Goal: Find specific page/section: Find specific page/section

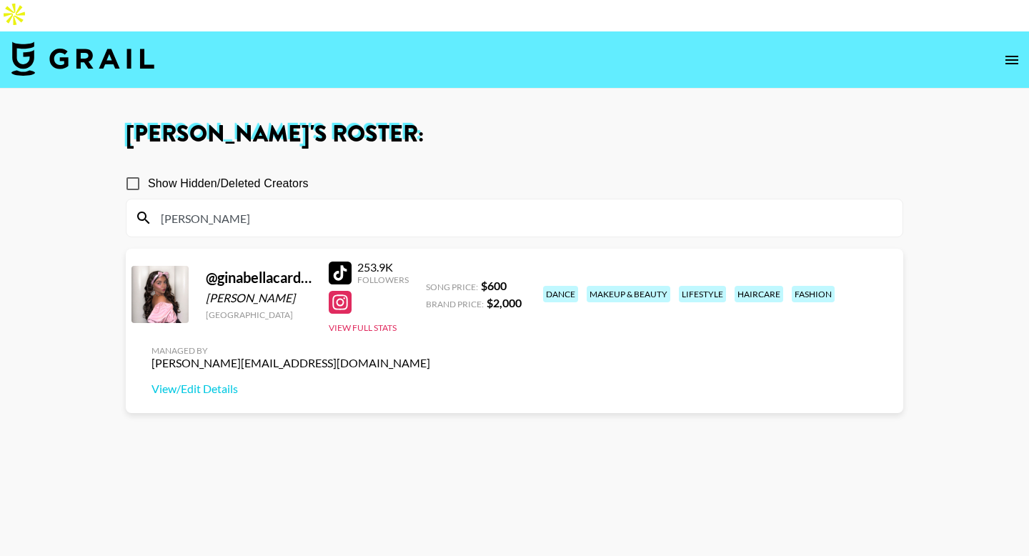
type input "[PERSON_NAME]"
click at [84, 41] on img at bounding box center [82, 58] width 143 height 34
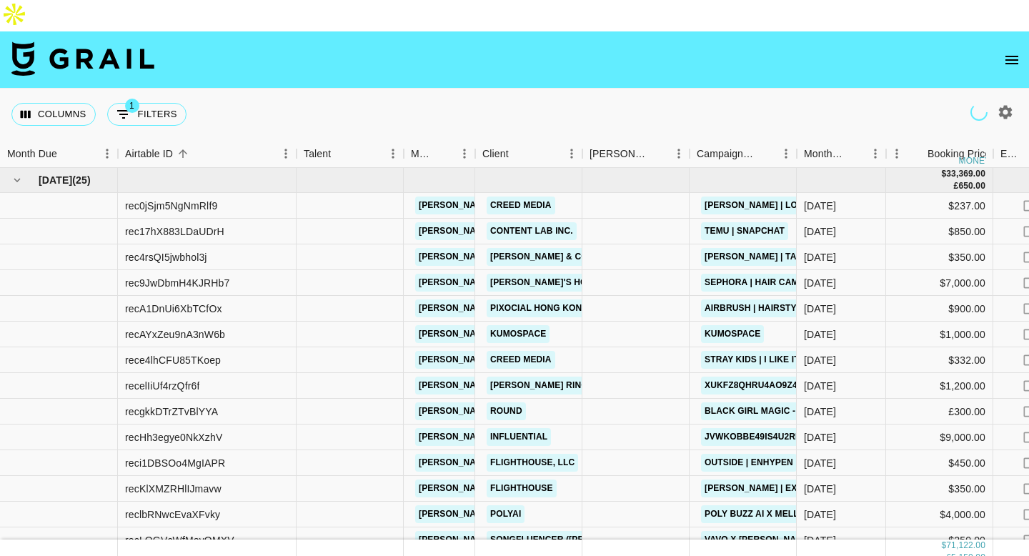
click at [1007, 105] on icon "button" at bounding box center [1006, 112] width 14 height 14
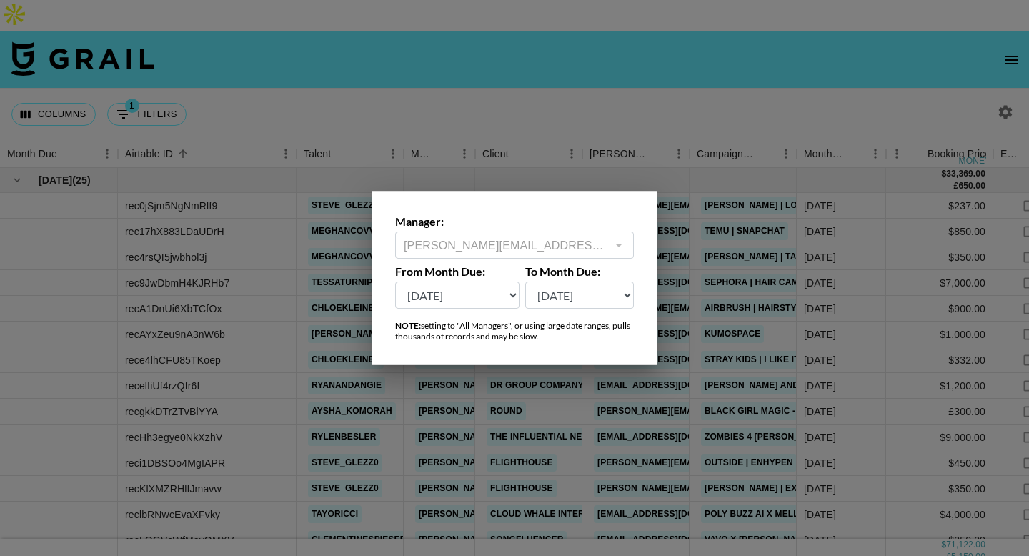
click at [587, 294] on select "[DATE] Sep '[DATE] [DATE] '[DATE] May '[DATE] Mar '[DATE] Jan '[DATE] Nov '[DAT…" at bounding box center [579, 295] width 109 height 27
click at [425, 294] on select "[DATE] Sep '[DATE] [DATE] '[DATE] May '[DATE] Mar '[DATE] Jan '[DATE] Nov '[DAT…" at bounding box center [457, 295] width 124 height 27
select select "[DATE]"
click at [395, 282] on select "[DATE] Sep '[DATE] [DATE] '[DATE] May '[DATE] Mar '[DATE] Jan '[DATE] Nov '[DAT…" at bounding box center [457, 295] width 124 height 27
click at [556, 47] on div at bounding box center [514, 278] width 1029 height 556
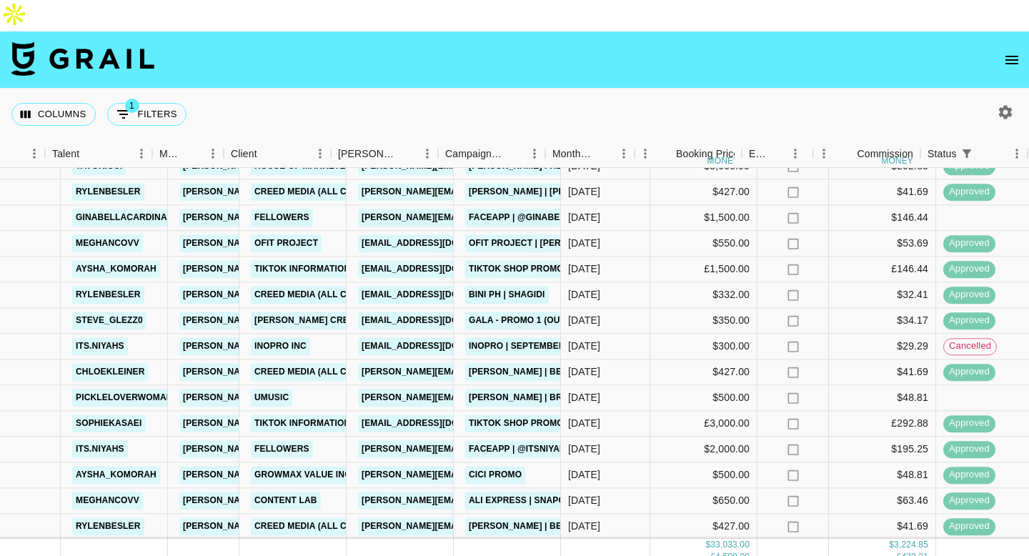
scroll to position [554, 266]
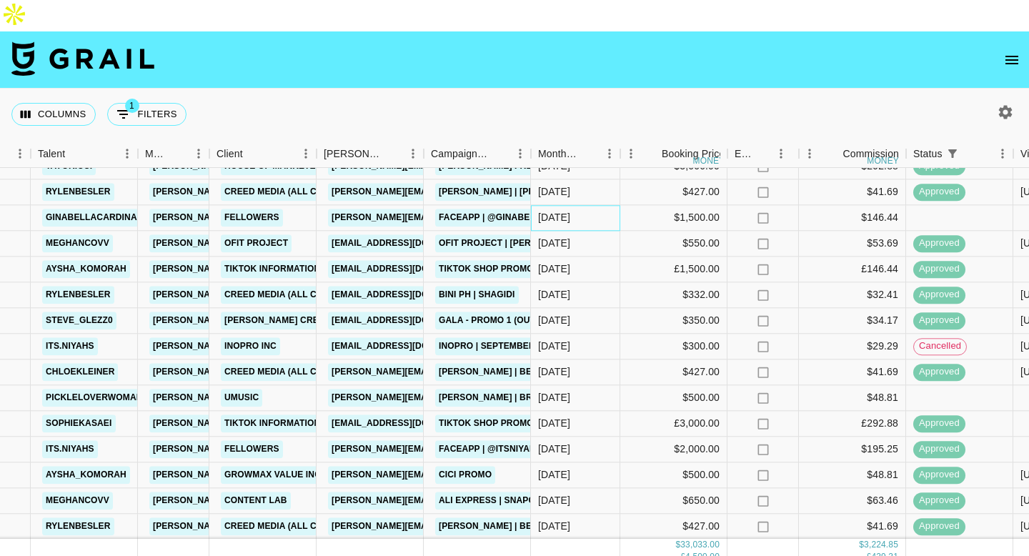
click at [562, 211] on div "[DATE]" at bounding box center [554, 218] width 32 height 14
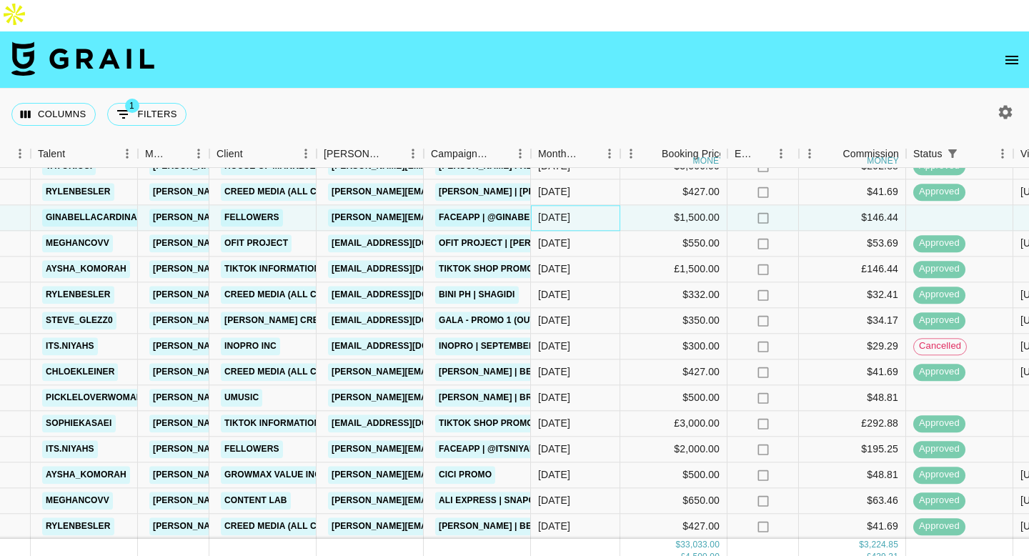
click at [562, 211] on div "[DATE]" at bounding box center [554, 218] width 32 height 14
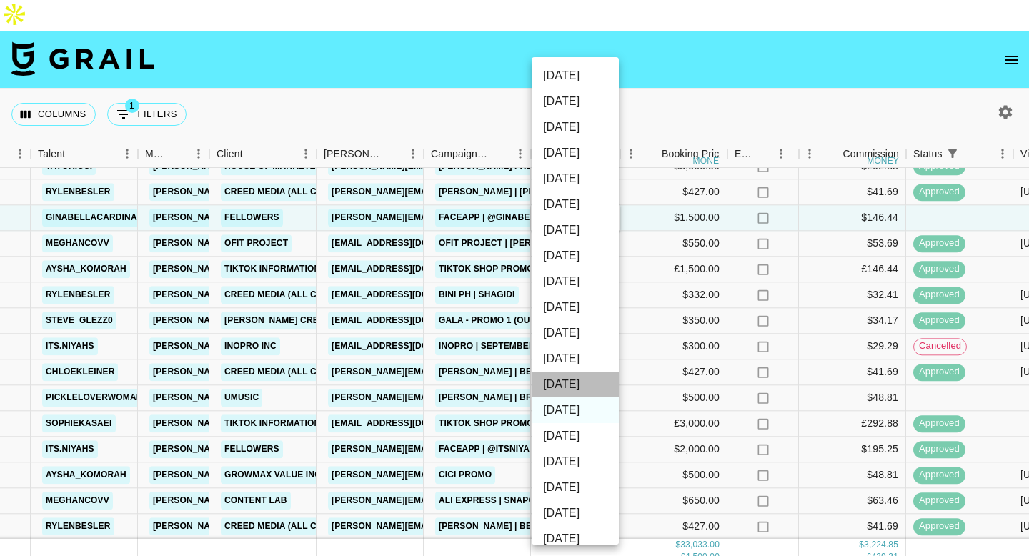
click at [579, 384] on li "[DATE]" at bounding box center [575, 385] width 87 height 26
type input "[DATE]"
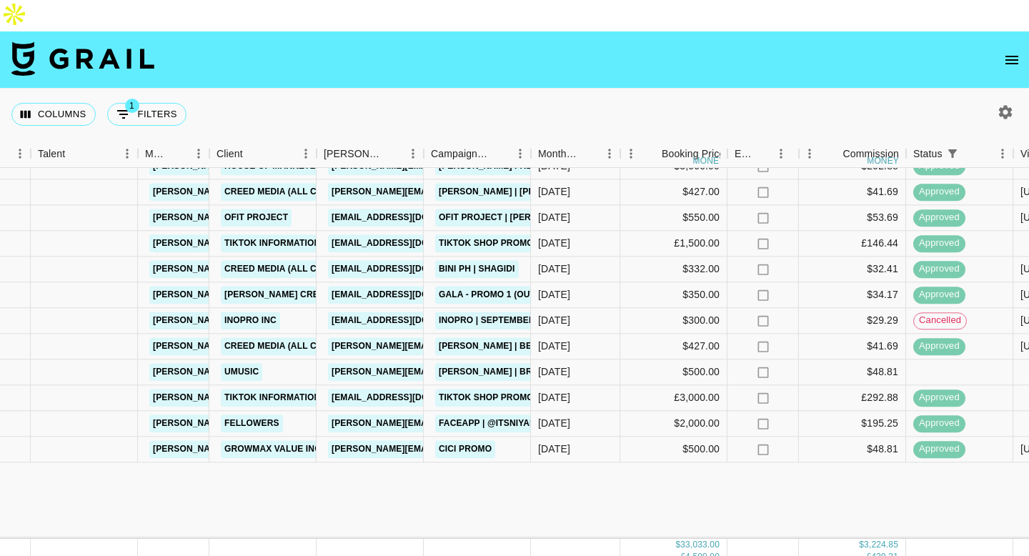
scroll to position [352, 266]
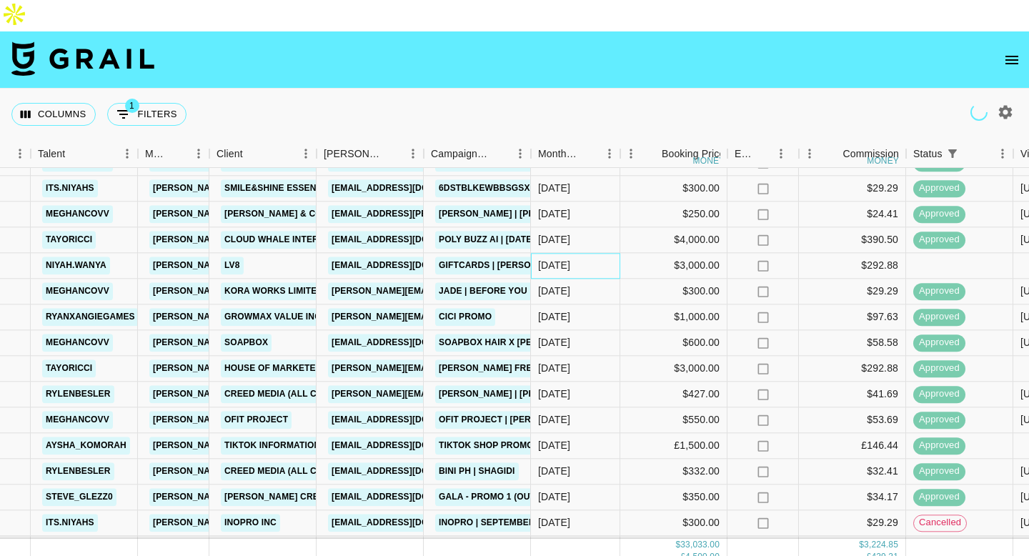
click at [564, 259] on div "[DATE]" at bounding box center [554, 266] width 32 height 14
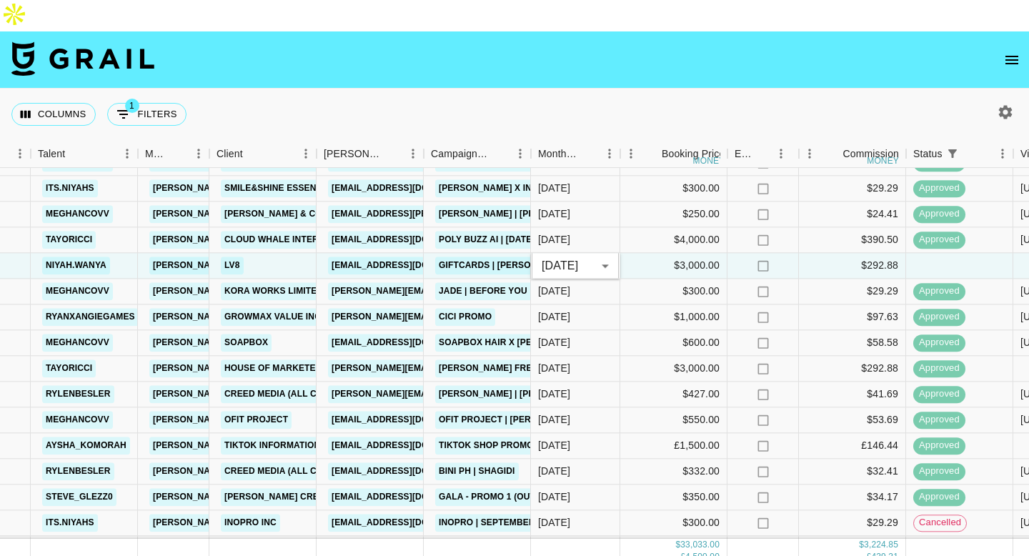
click at [562, 239] on body "Columns 1 Filters + Booking Month Due Airtable ID Talent Manager Client [PERSON…" at bounding box center [514, 293] width 1029 height 587
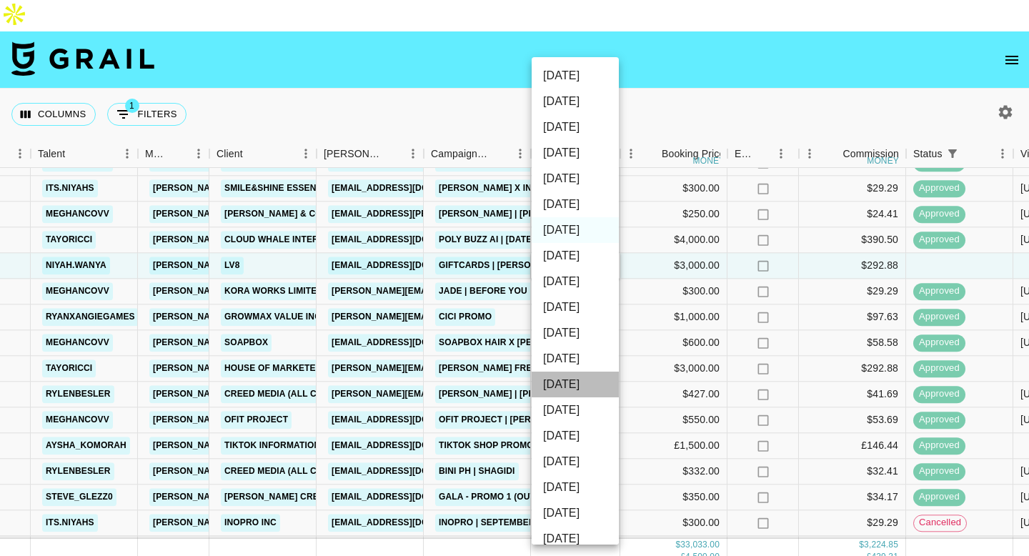
click at [567, 379] on li "[DATE]" at bounding box center [575, 385] width 87 height 26
type input "[DATE]"
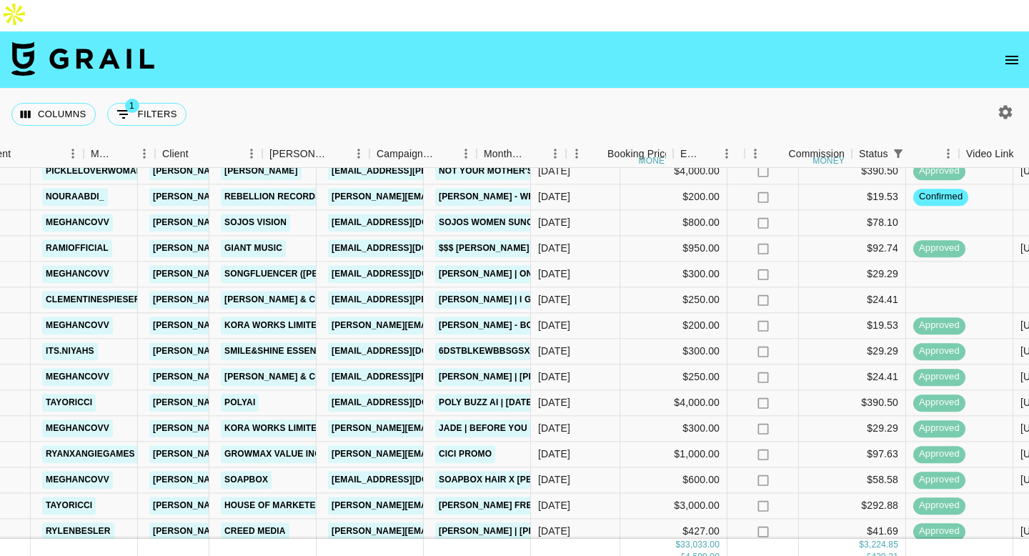
scroll to position [168, 320]
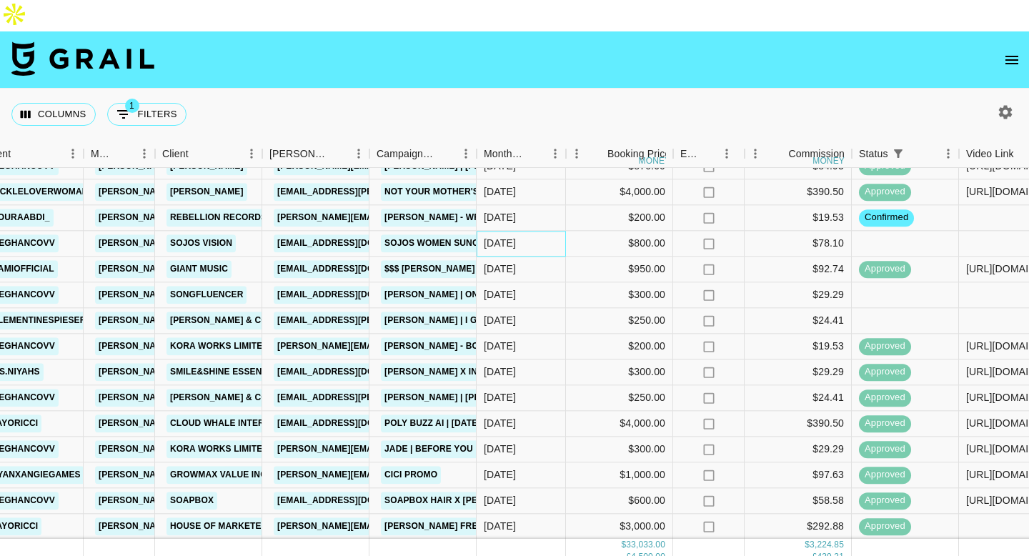
click at [522, 231] on div "[DATE]" at bounding box center [521, 244] width 89 height 26
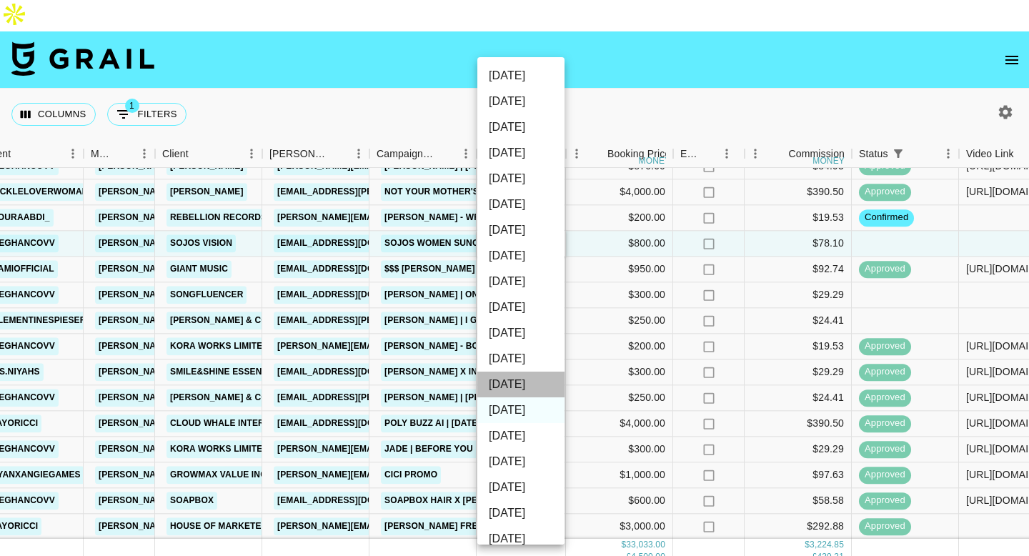
click at [522, 389] on li "[DATE]" at bounding box center [520, 385] width 87 height 26
type input "[DATE]"
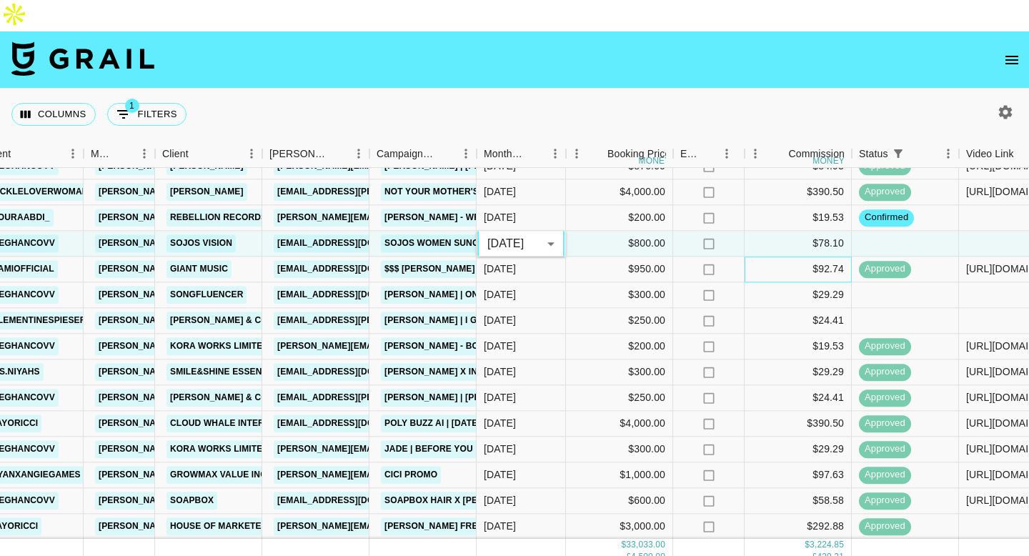
click at [755, 257] on div "$92.74" at bounding box center [798, 270] width 107 height 26
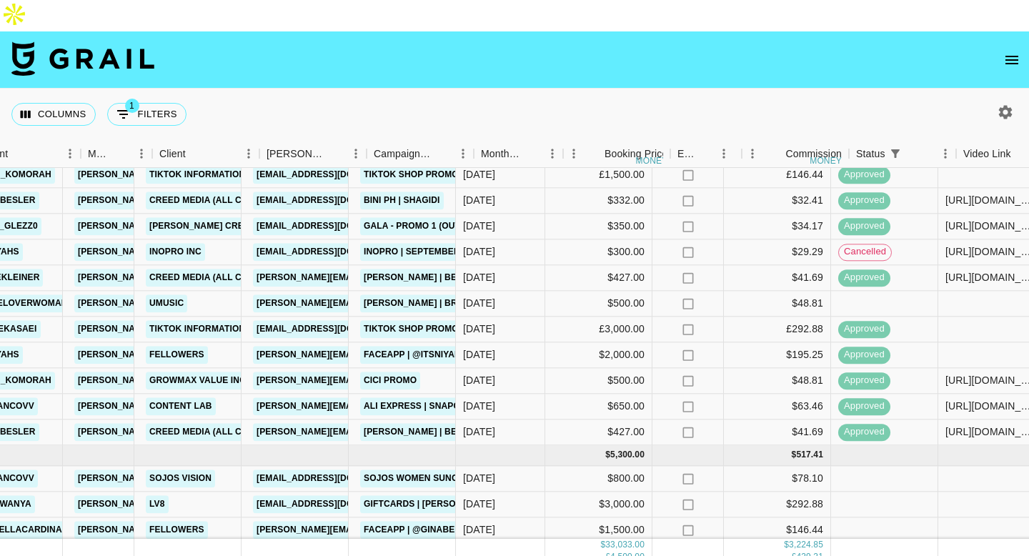
scroll to position [571, 402]
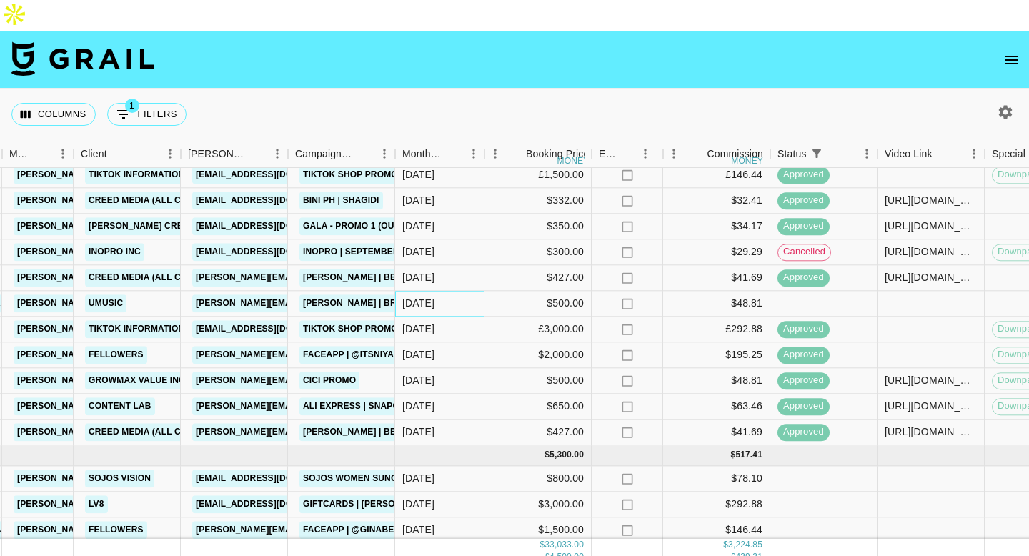
click at [427, 297] on div "[DATE]" at bounding box center [418, 304] width 32 height 14
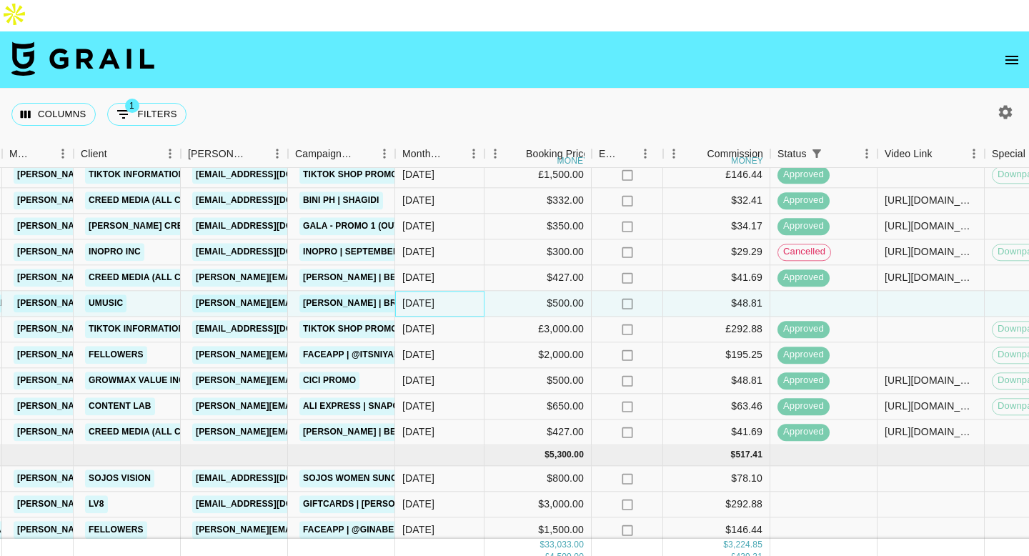
click at [427, 297] on div "[DATE]" at bounding box center [418, 304] width 32 height 14
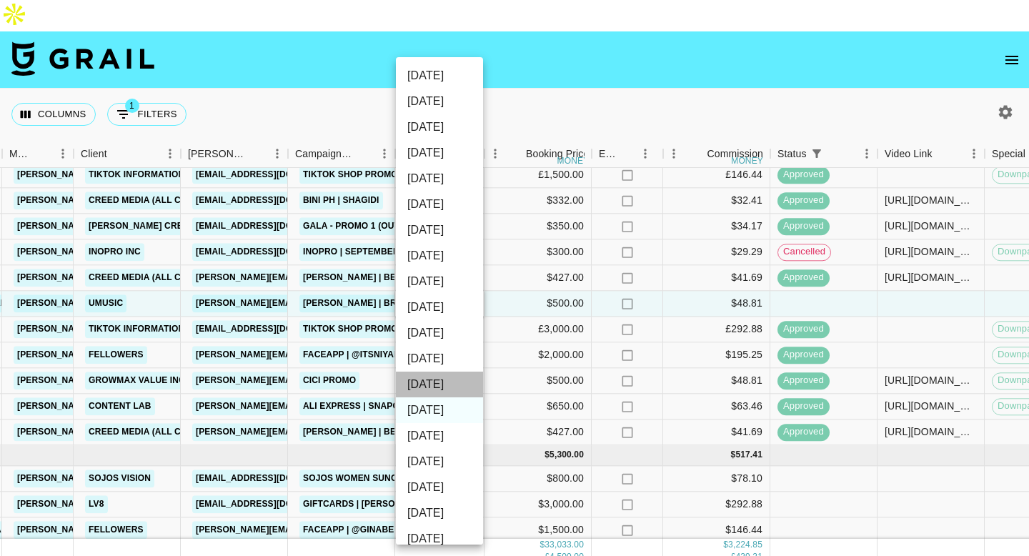
click at [435, 375] on li "[DATE]" at bounding box center [439, 385] width 87 height 26
type input "[DATE]"
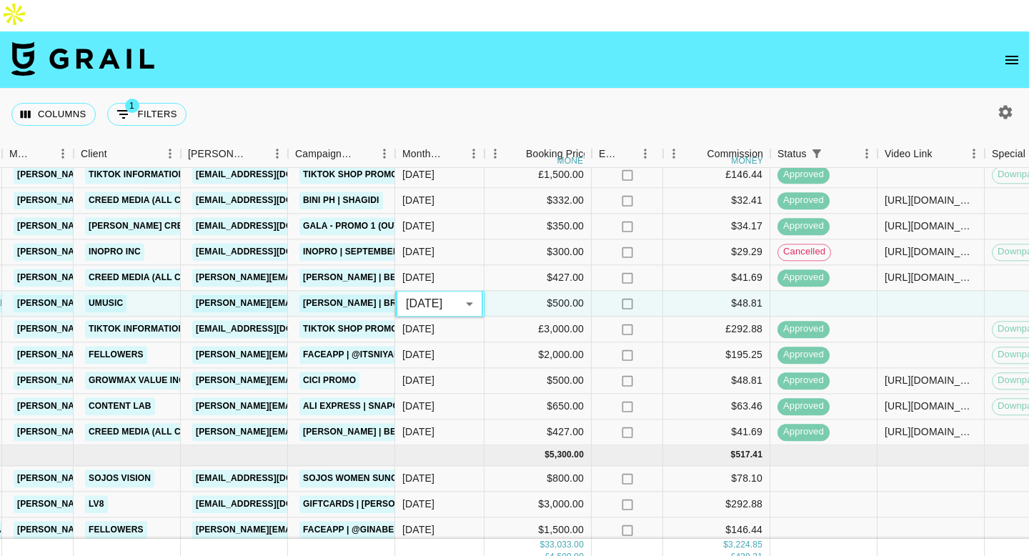
scroll to position [574, 402]
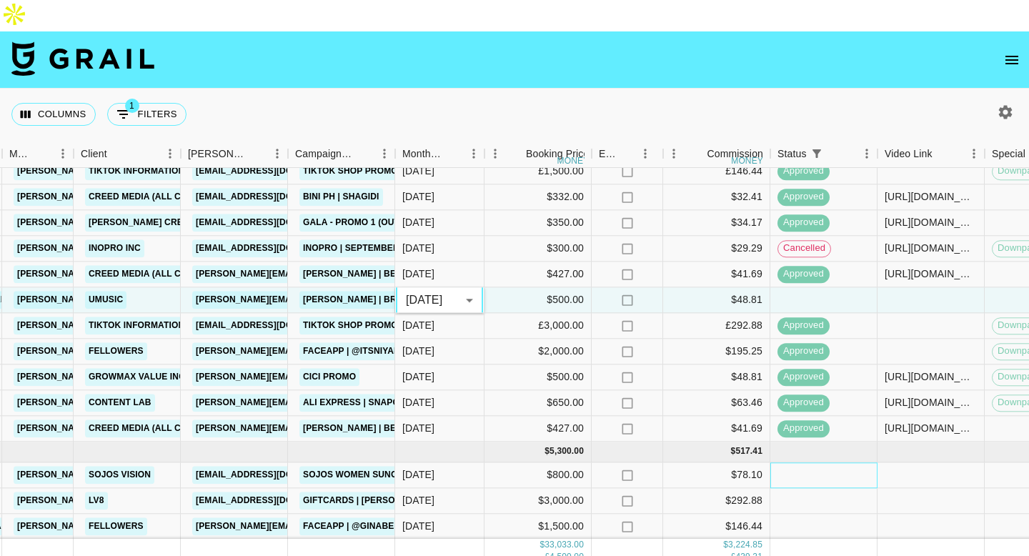
click at [828, 462] on div at bounding box center [823, 475] width 107 height 26
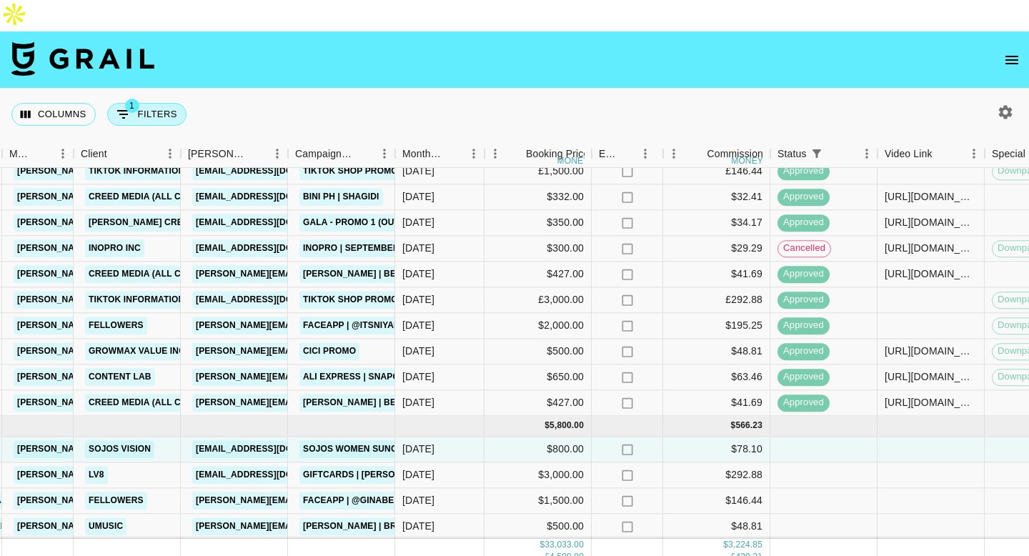
click at [150, 103] on button "1 Filters" at bounding box center [146, 114] width 79 height 23
select select "status"
select select "not"
select select "declined"
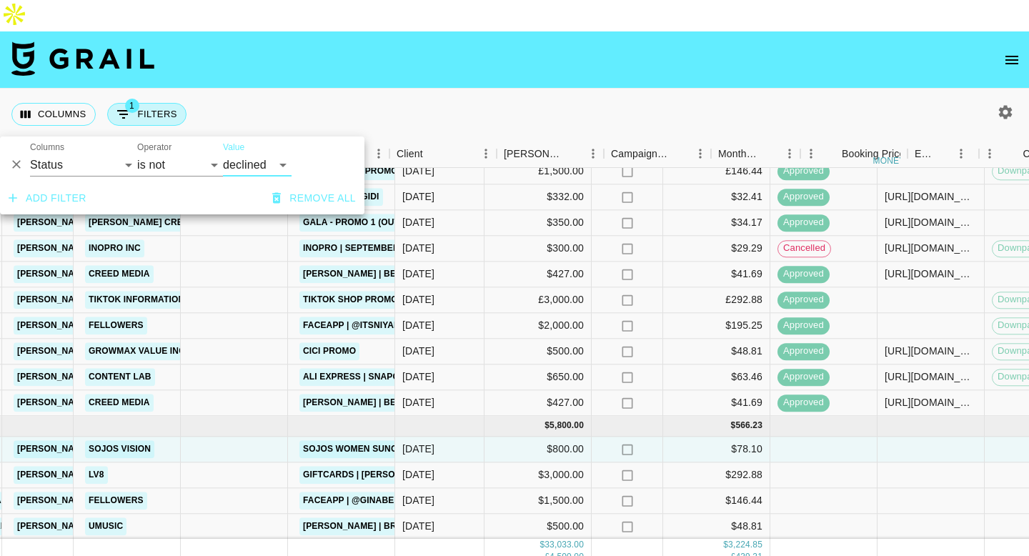
scroll to position [574, 86]
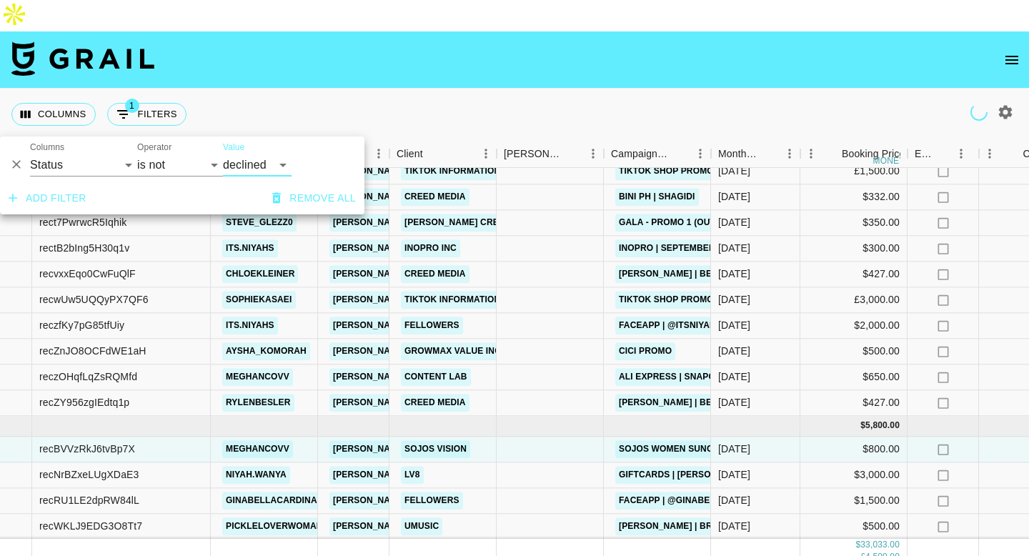
click at [38, 203] on button "Add filter" at bounding box center [47, 198] width 89 height 26
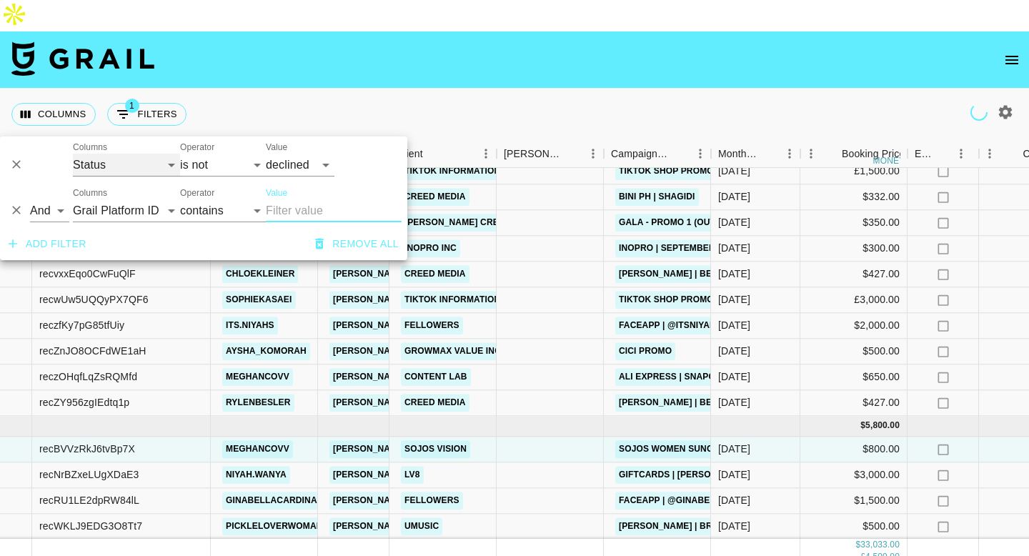
click at [106, 164] on select "Grail Platform ID Airtable ID Talent Manager Client [PERSON_NAME] Campaign (Typ…" at bounding box center [126, 165] width 107 height 23
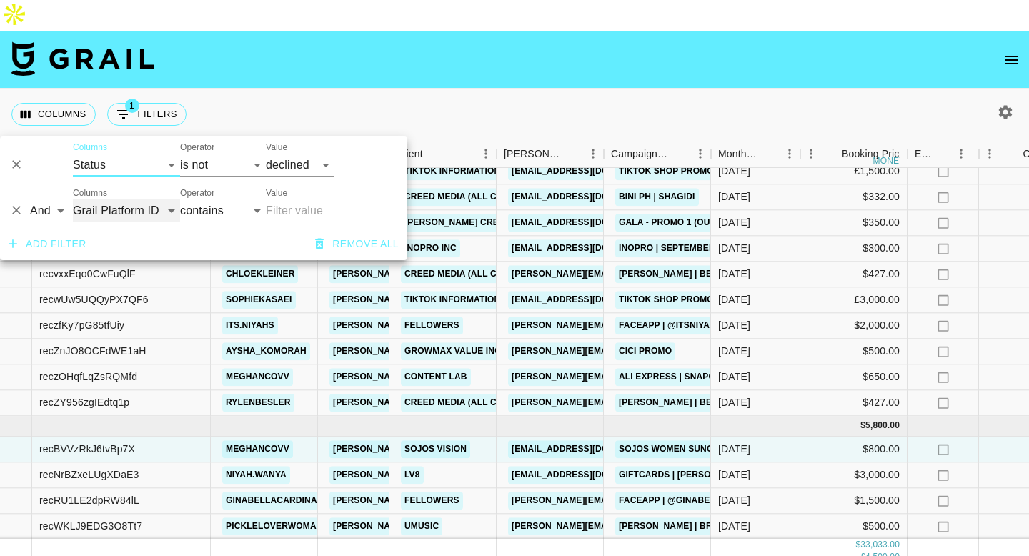
click at [121, 206] on select "Grail Platform ID Airtable ID Talent Manager Client [PERSON_NAME] Campaign (Typ…" at bounding box center [126, 210] width 107 height 23
select select "talentName"
click at [73, 199] on select "Grail Platform ID Airtable ID Talent Manager Client [PERSON_NAME] Campaign (Typ…" at bounding box center [126, 210] width 107 height 23
click at [304, 206] on input "Value" at bounding box center [334, 210] width 136 height 23
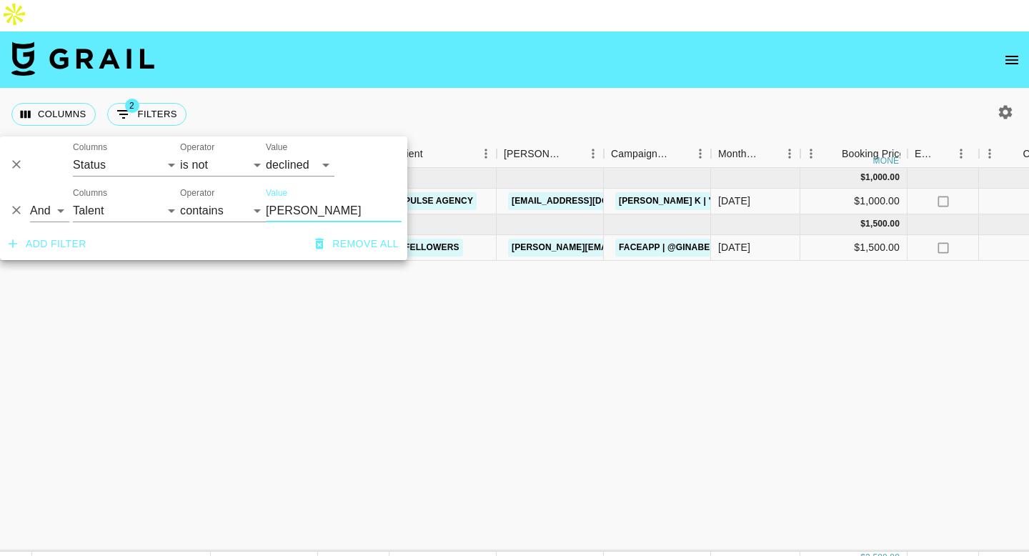
type input "[PERSON_NAME]"
click at [498, 89] on div "Columns 2 Filters + Booking" at bounding box center [514, 114] width 1029 height 51
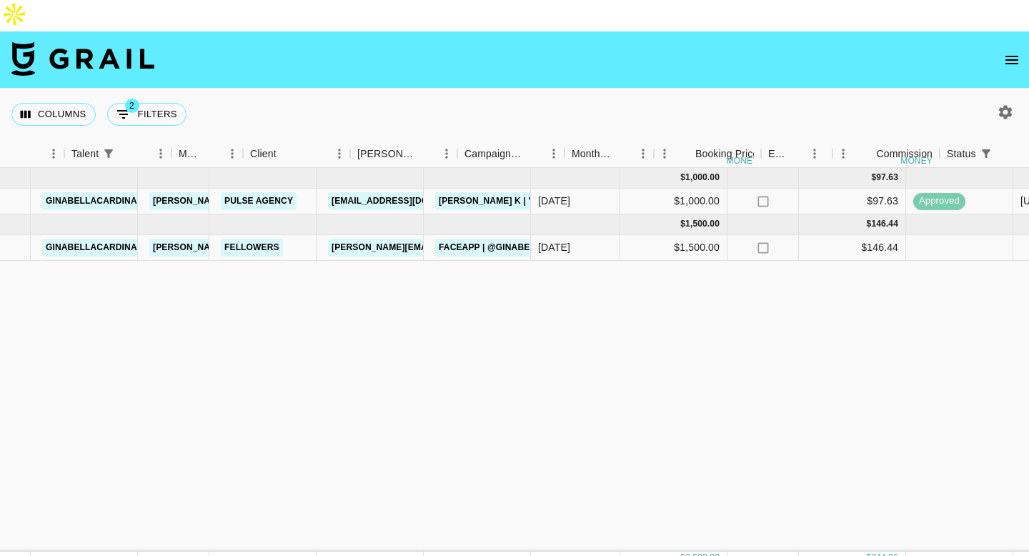
scroll to position [0, 305]
